Goal: Task Accomplishment & Management: Manage account settings

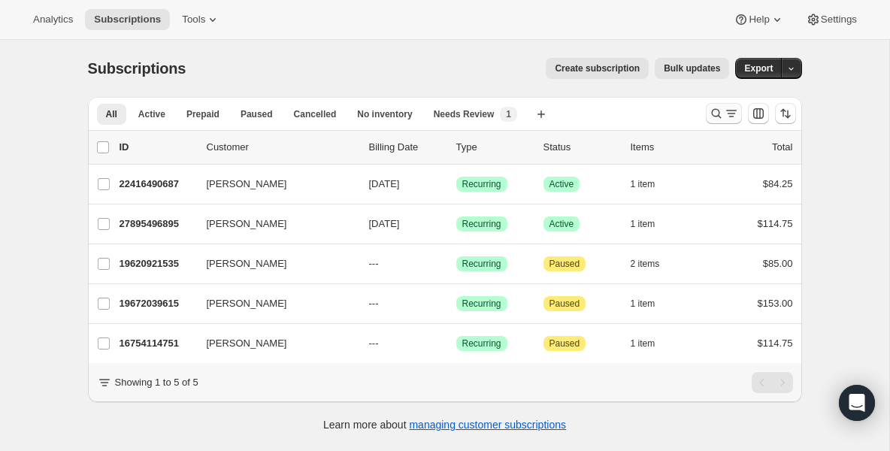
click at [720, 115] on icon "Search and filter results" at bounding box center [716, 113] width 15 height 15
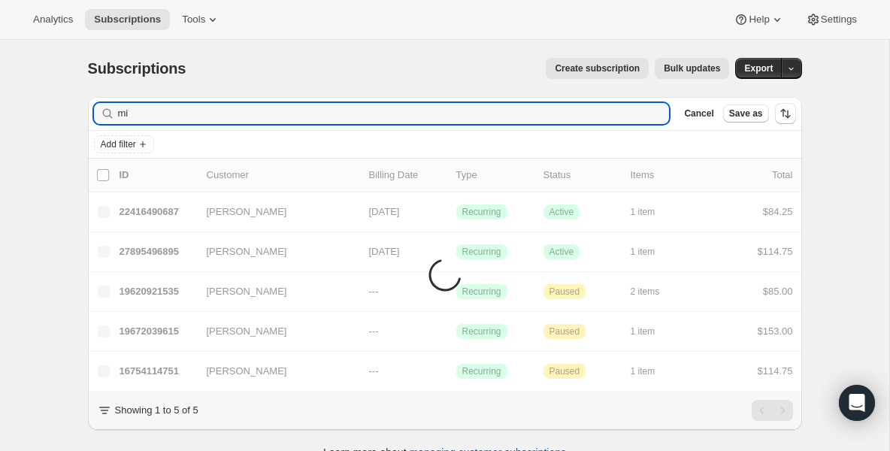
type input "m"
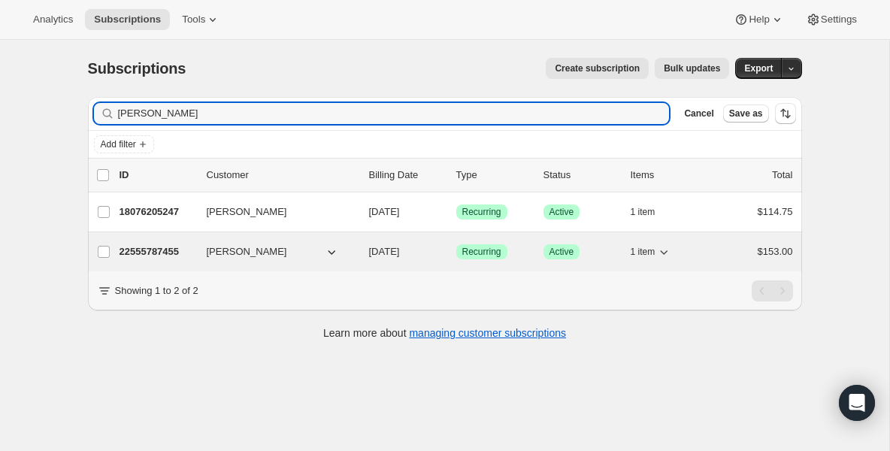
type input "[PERSON_NAME]"
click at [170, 252] on p "22555787455" at bounding box center [156, 251] width 75 height 15
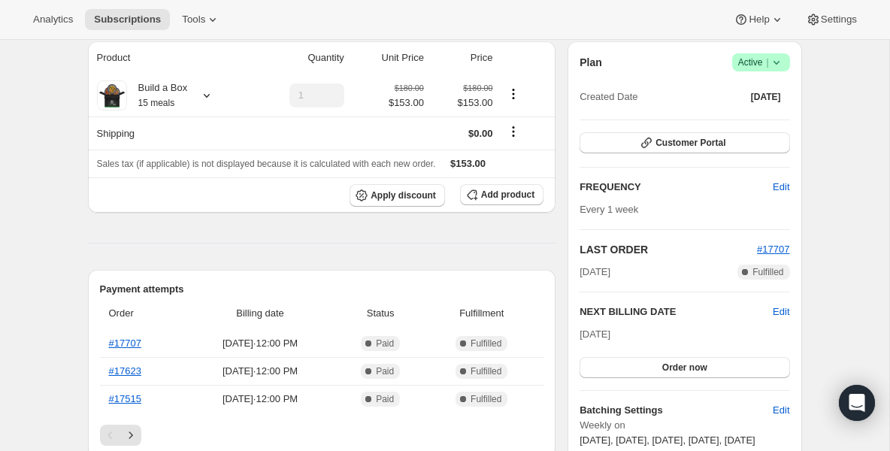
scroll to position [150, 0]
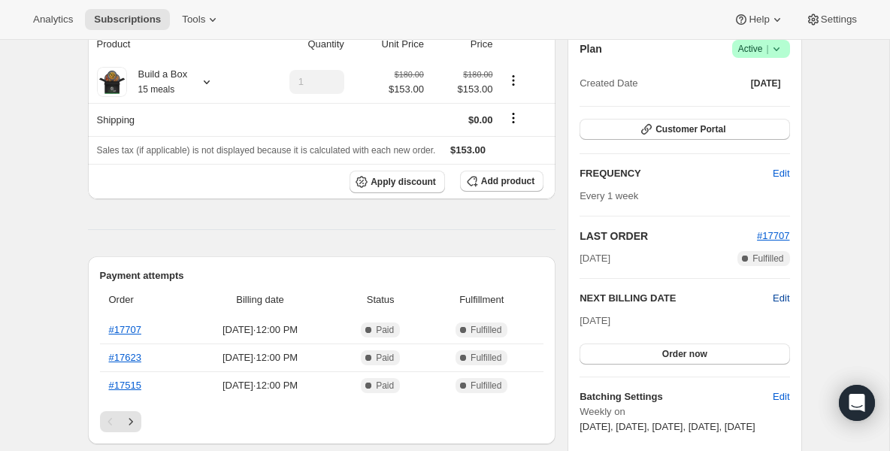
click at [781, 299] on span "Edit" at bounding box center [781, 298] width 17 height 15
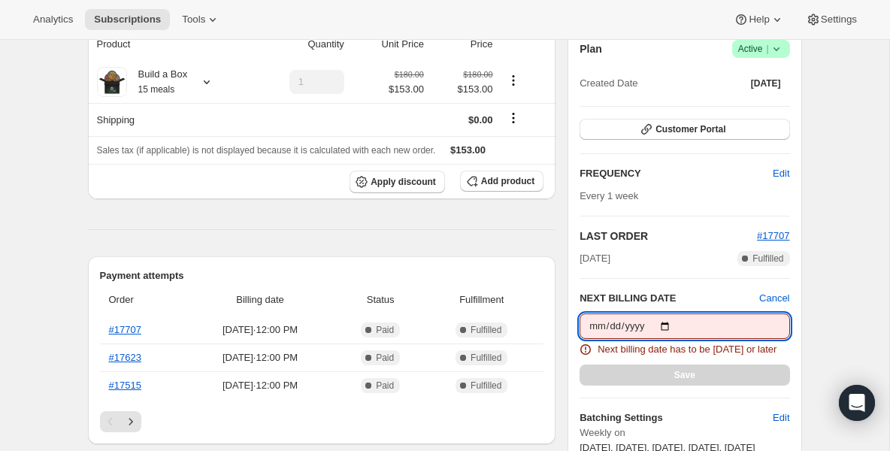
click at [671, 325] on input "[DATE]" at bounding box center [684, 326] width 210 height 26
type input "[DATE]"
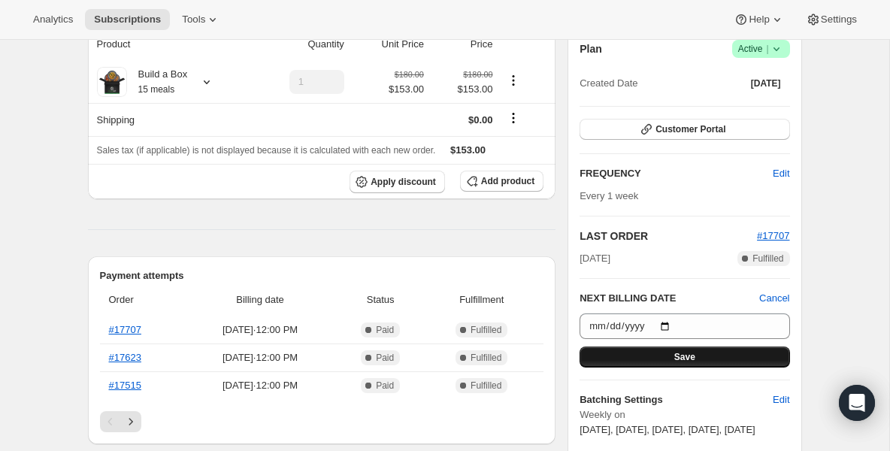
click at [667, 357] on button "Save" at bounding box center [684, 356] width 210 height 21
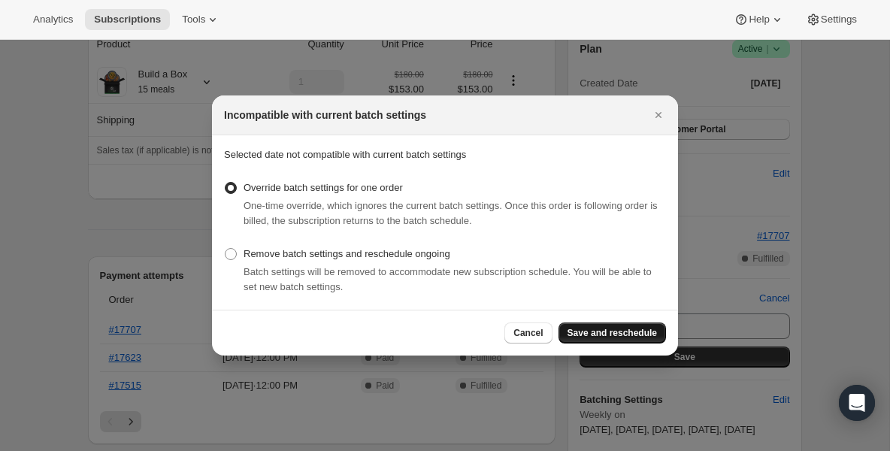
click at [617, 328] on span "Save and reschedule" at bounding box center [611, 333] width 89 height 12
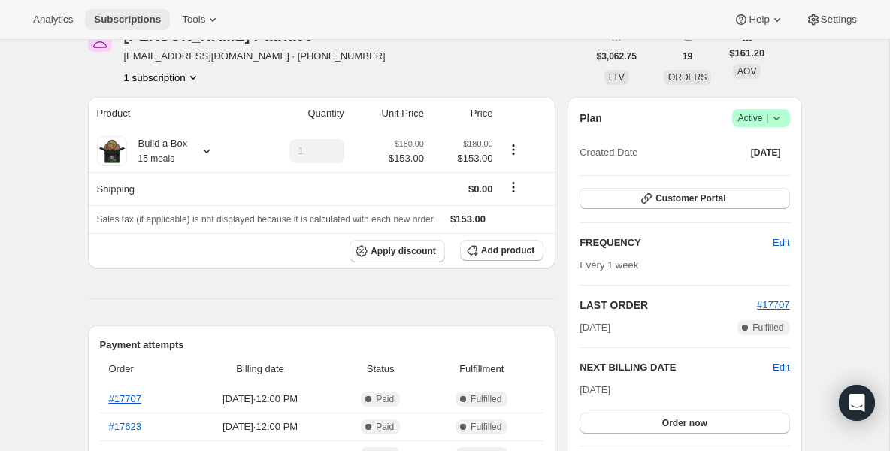
click at [140, 20] on span "Subscriptions" at bounding box center [127, 20] width 67 height 12
